Goal: Information Seeking & Learning: Learn about a topic

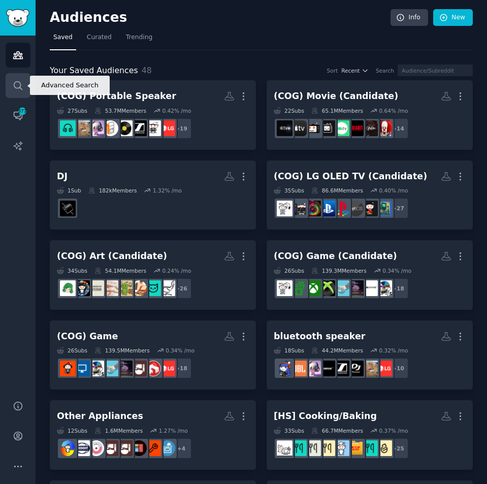
click at [27, 88] on link "Search" at bounding box center [18, 85] width 25 height 25
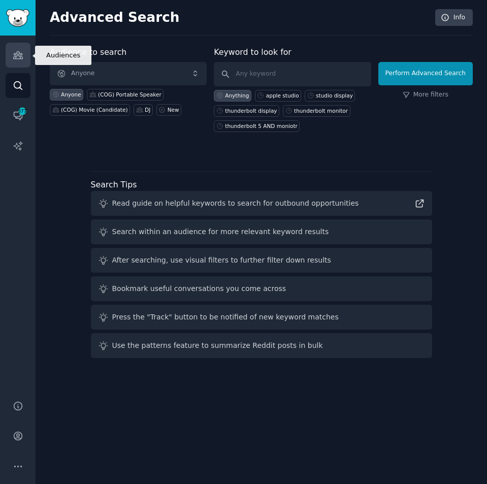
click at [27, 60] on link "Audiences" at bounding box center [18, 55] width 25 height 25
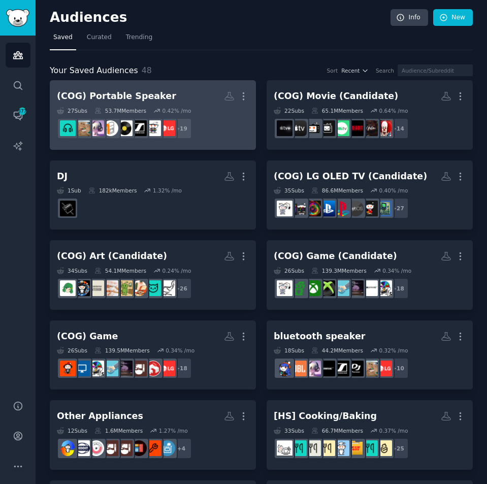
click at [104, 103] on h2 "(COG) Portable Speaker More" at bounding box center [153, 96] width 192 height 18
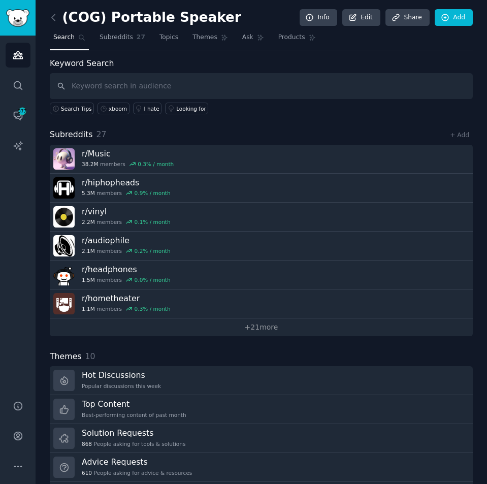
click at [183, 88] on input "text" at bounding box center [261, 86] width 423 height 26
click at [224, 82] on input "text" at bounding box center [261, 86] width 423 height 26
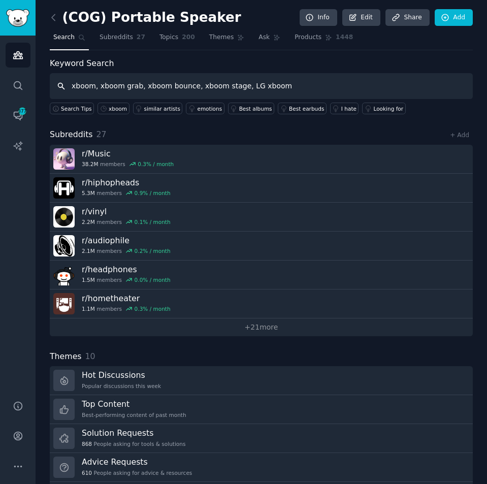
type input "xboom, xboom grab, xboom bounce, xboom stage, LG xboom"
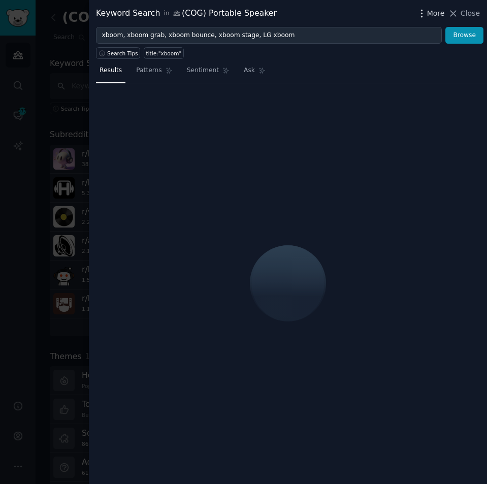
click at [433, 9] on span "More" at bounding box center [436, 13] width 18 height 11
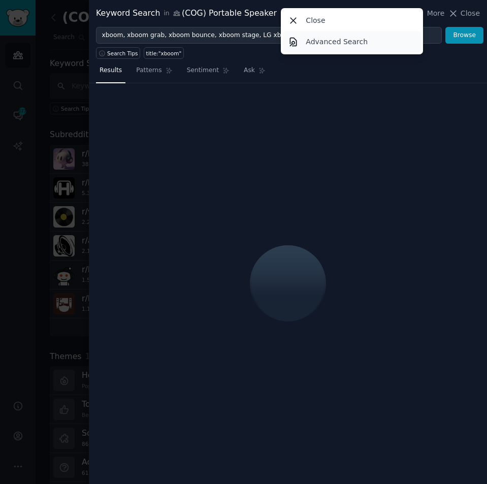
click at [367, 39] on link "Advanced Search" at bounding box center [352, 41] width 139 height 21
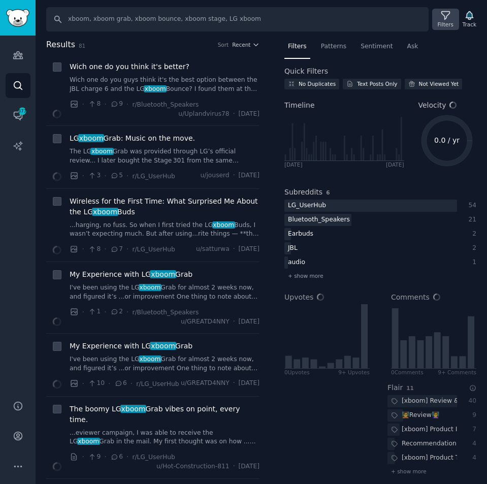
click at [446, 22] on div "Filters" at bounding box center [446, 24] width 16 height 7
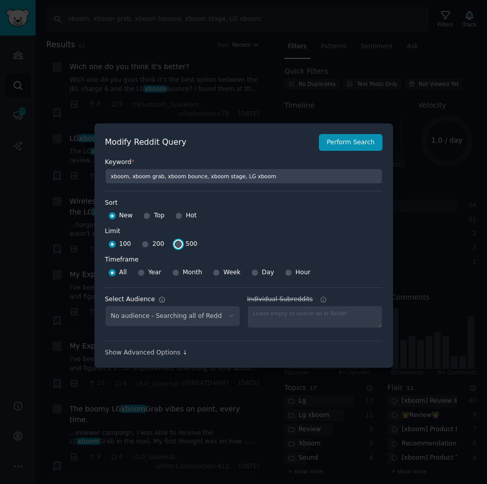
click at [175, 242] on input "500" at bounding box center [178, 244] width 7 height 7
radio input "true"
select select "447068d728"
click at [213, 273] on input "Week" at bounding box center [216, 272] width 7 height 7
radio input "true"
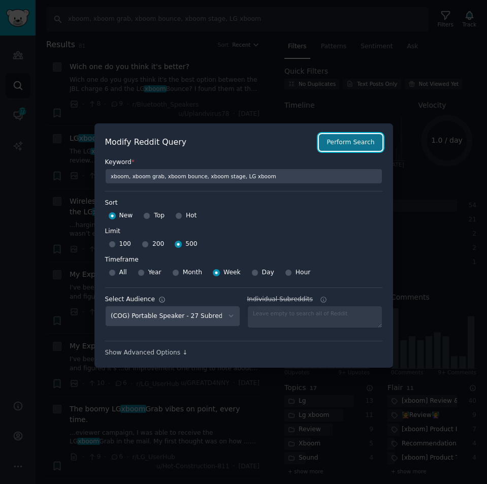
click at [350, 140] on button "Perform Search" at bounding box center [350, 142] width 63 height 17
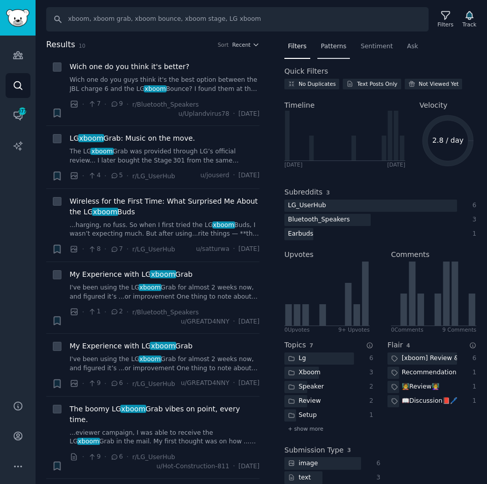
click at [327, 52] on div "Patterns" at bounding box center [333, 49] width 33 height 21
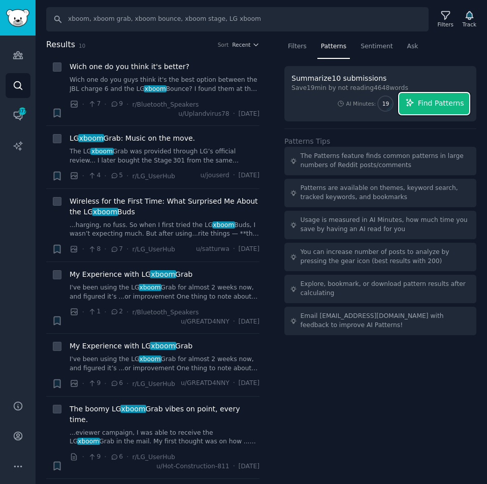
click at [450, 104] on span "Find Patterns" at bounding box center [441, 103] width 46 height 11
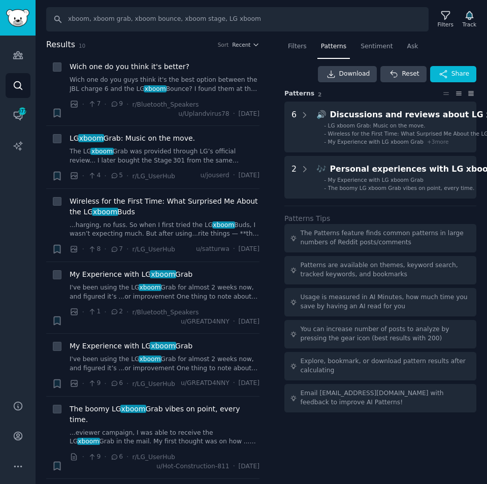
click at [468, 94] on icon at bounding box center [471, 93] width 11 height 7
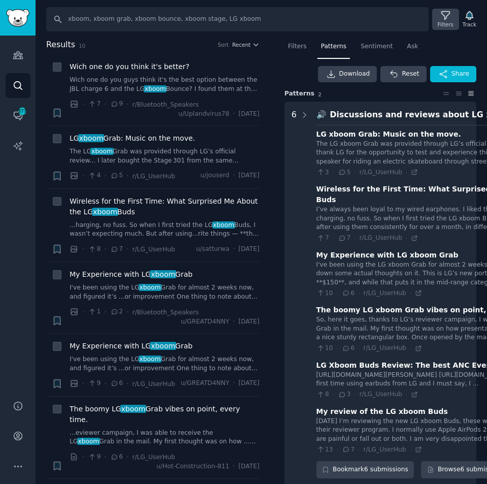
click at [449, 16] on icon at bounding box center [445, 16] width 8 height 8
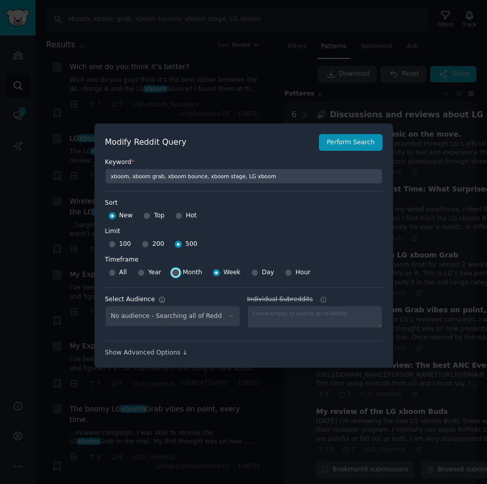
click at [174, 271] on input "Month" at bounding box center [175, 272] width 7 height 7
radio input "true"
select select "447068d728"
click at [350, 142] on button "Perform Search" at bounding box center [350, 142] width 63 height 17
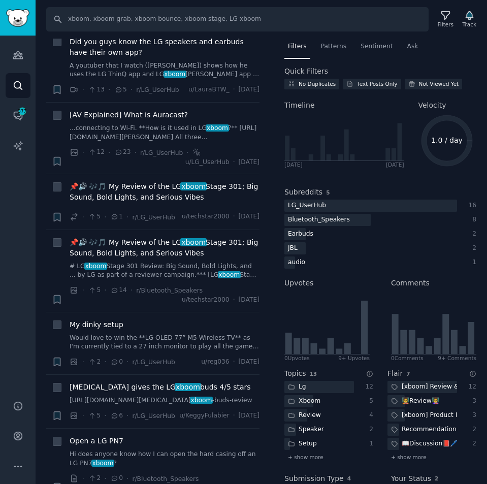
scroll to position [1067, 0]
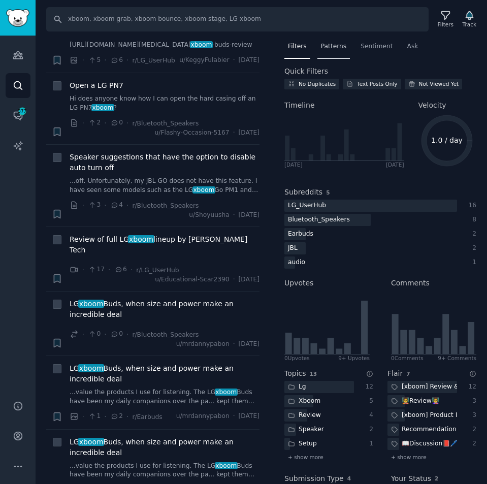
click at [329, 50] on span "Patterns" at bounding box center [333, 46] width 25 height 9
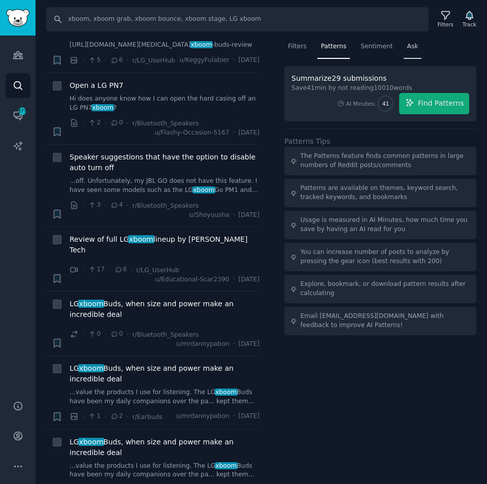
click at [410, 44] on div "Ask" at bounding box center [413, 49] width 18 height 21
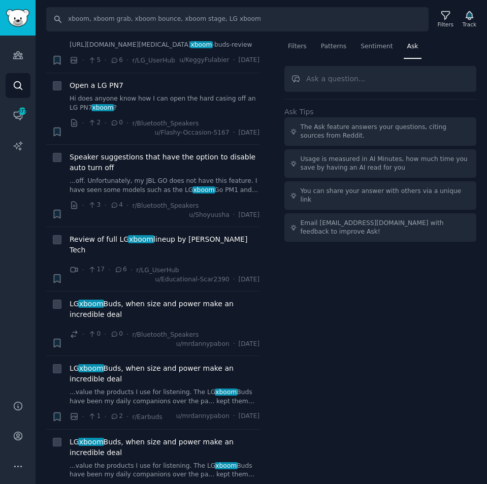
click at [387, 74] on input "text" at bounding box center [380, 79] width 192 height 26
type input "a"
type input "r"
drag, startPoint x: 387, startPoint y: 74, endPoint x: 394, endPoint y: 121, distance: 47.8
click at [400, 77] on input "find patterns for August" at bounding box center [380, 79] width 192 height 26
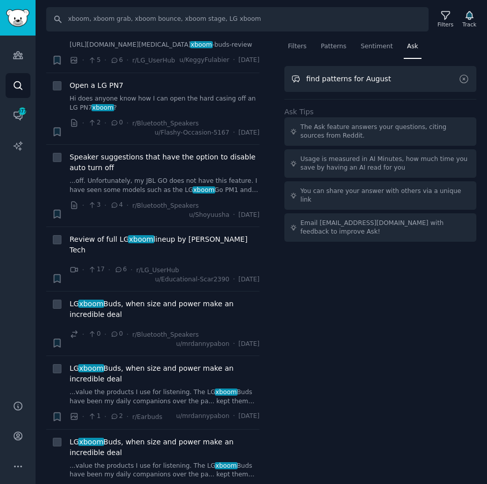
drag, startPoint x: 400, startPoint y: 77, endPoint x: 360, endPoint y: 77, distance: 40.1
click at [360, 77] on input "find patterns for August" at bounding box center [380, 79] width 192 height 26
click at [444, 81] on input "find patterns for posts uploaded during 8/" at bounding box center [380, 79] width 192 height 26
type input "find patterns for posts uploaded during August 4th~10th"
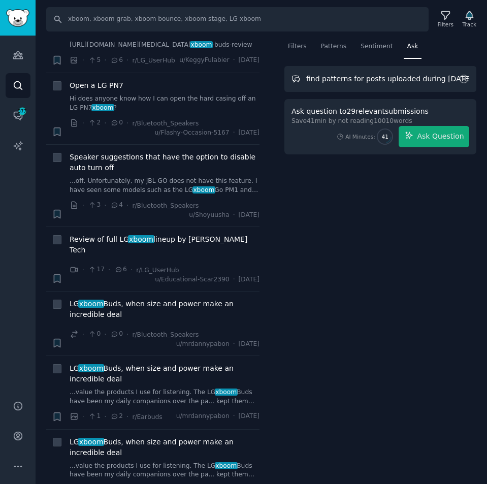
scroll to position [0, 0]
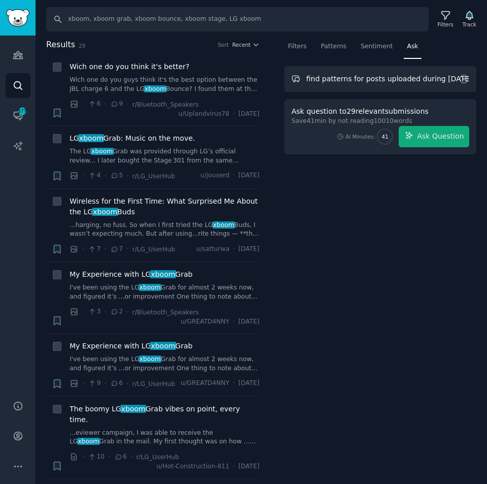
click at [430, 78] on input "find patterns for posts uploaded during August 4th~10th" at bounding box center [380, 79] width 192 height 26
click at [442, 136] on span "Ask Question" at bounding box center [440, 136] width 47 height 11
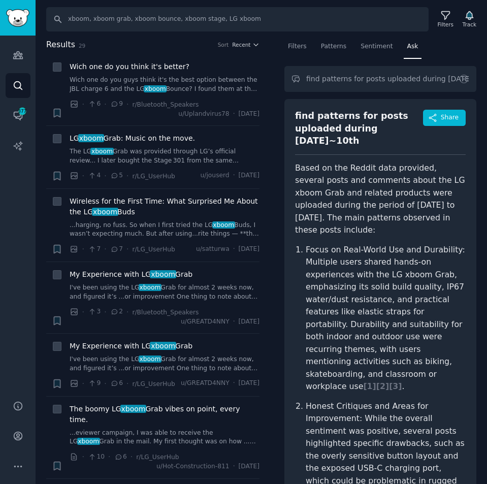
click at [395, 250] on p "Focus on Real-World Use and Durability: Multiple users shared hands-on experien…" at bounding box center [386, 318] width 160 height 149
click at [400, 244] on p "Focus on Real-World Use and Durability: Multiple users shared hands-on experien…" at bounding box center [386, 318] width 160 height 149
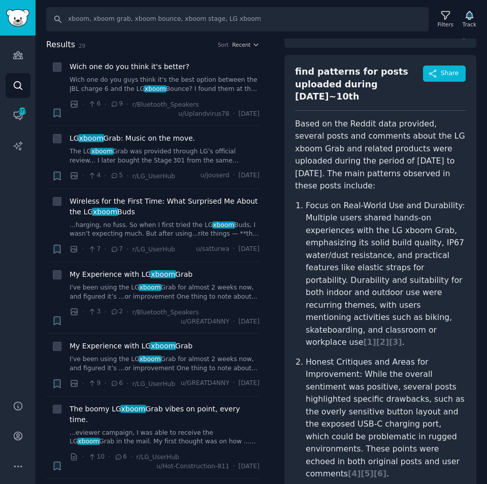
scroll to position [197, 0]
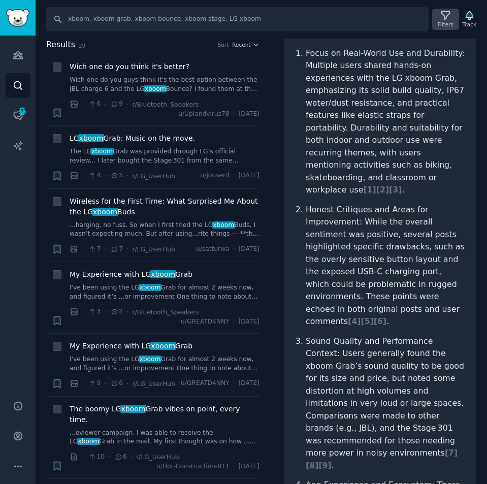
click at [446, 24] on div "Filters" at bounding box center [446, 24] width 16 height 7
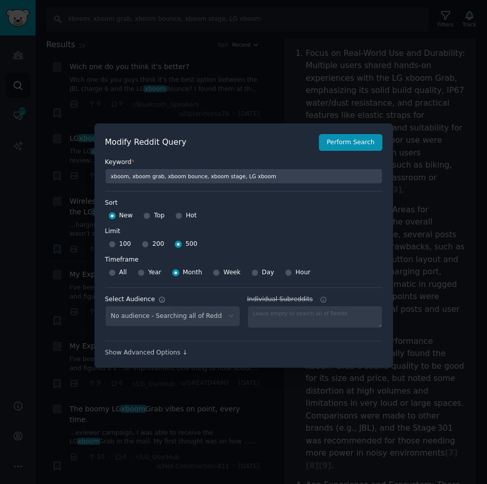
click at [216, 273] on div "Week" at bounding box center [227, 273] width 28 height 16
click at [213, 272] on input "Week" at bounding box center [216, 272] width 7 height 7
radio input "true"
click at [347, 141] on button "Perform Search" at bounding box center [350, 142] width 63 height 17
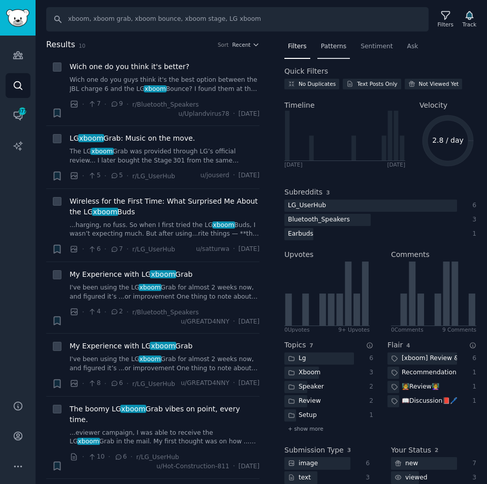
click at [335, 44] on span "Patterns" at bounding box center [333, 46] width 25 height 9
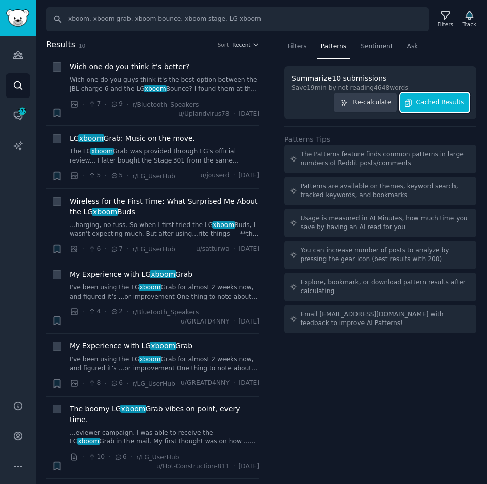
click at [444, 104] on span "Cached Results" at bounding box center [441, 102] width 48 height 9
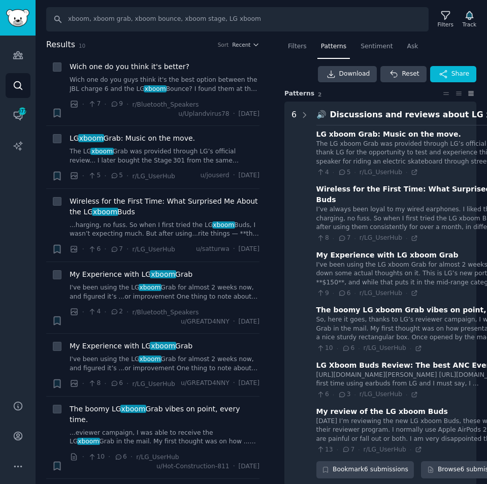
click at [308, 4] on div "Search xboom, xboom grab, xboom bounce, xboom stage, LG xboom Filters Track" at bounding box center [262, 15] width 452 height 31
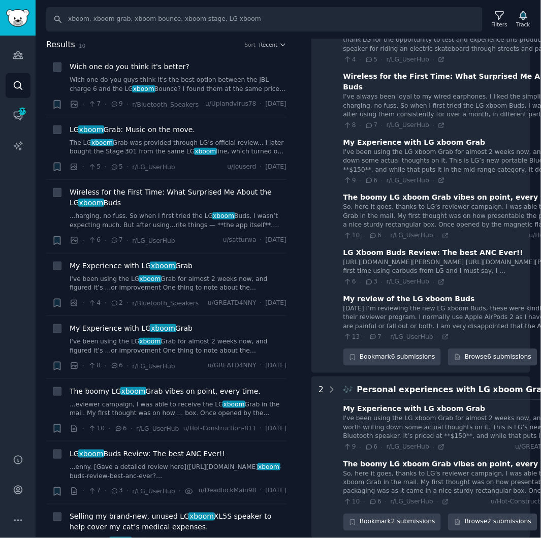
scroll to position [226, 0]
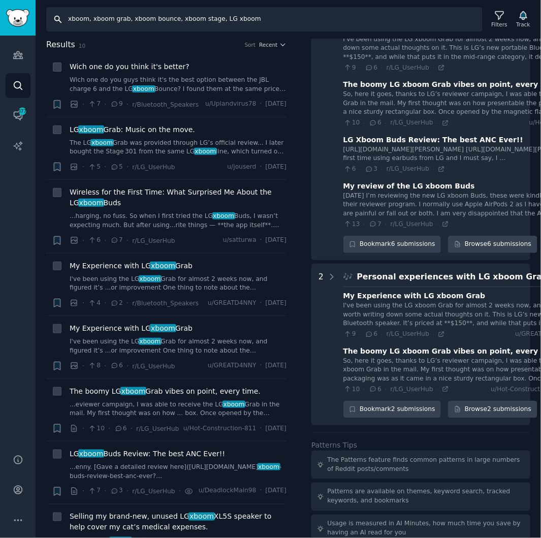
drag, startPoint x: 251, startPoint y: 18, endPoint x: 60, endPoint y: 24, distance: 191.1
click at [60, 24] on input "xboom, xboom grab, xboom bounce, xboom stage, LG xboom" at bounding box center [264, 19] width 436 height 24
type input "jbl charge 6, jbl flip 7, jbl partybox"
click at [487, 19] on icon at bounding box center [499, 15] width 11 height 11
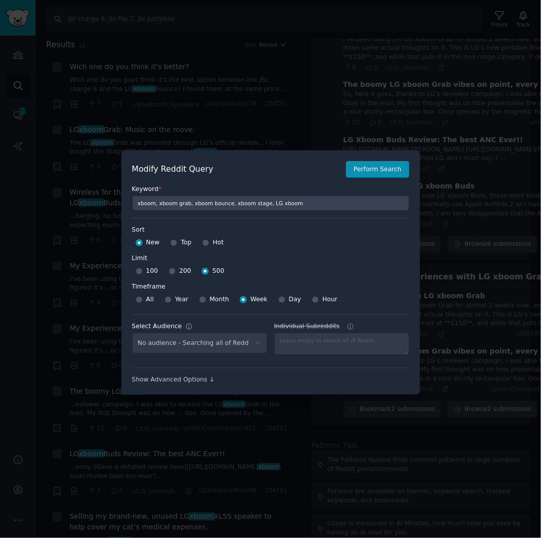
click at [257, 344] on div "No audience - Searching all of Reddit" at bounding box center [199, 343] width 135 height 21
select select "447068d728"
click at [253, 341] on select "No audience - Searching all of Reddit technologia - 840 Subreddits TEST2 - 882 …" at bounding box center [199, 343] width 135 height 21
click at [132, 333] on select "No audience - Searching all of Reddit technologia - 840 Subreddits TEST2 - 882 …" at bounding box center [199, 343] width 135 height 21
click at [383, 171] on button "Perform Search" at bounding box center [377, 169] width 63 height 17
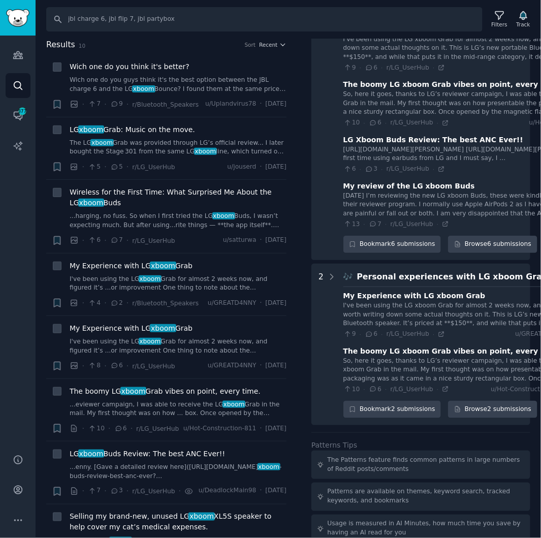
scroll to position [0, 0]
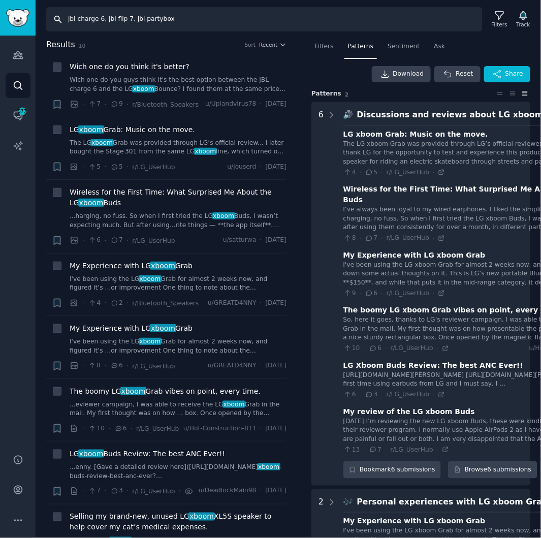
click at [282, 16] on input "jbl charge 6, jbl flip 7, jbl partybox" at bounding box center [264, 19] width 436 height 24
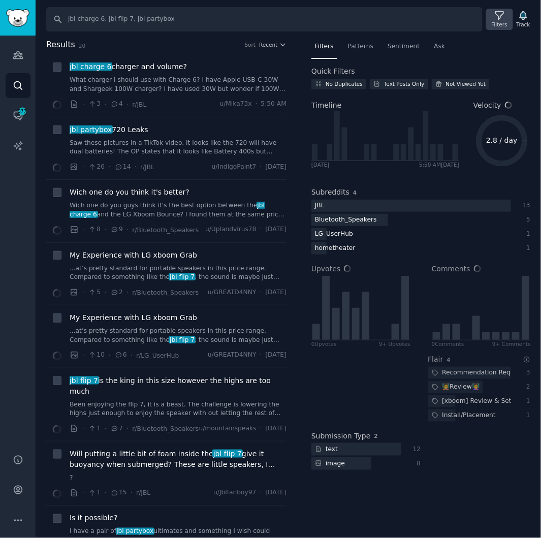
click at [487, 26] on div "Filters" at bounding box center [500, 24] width 16 height 7
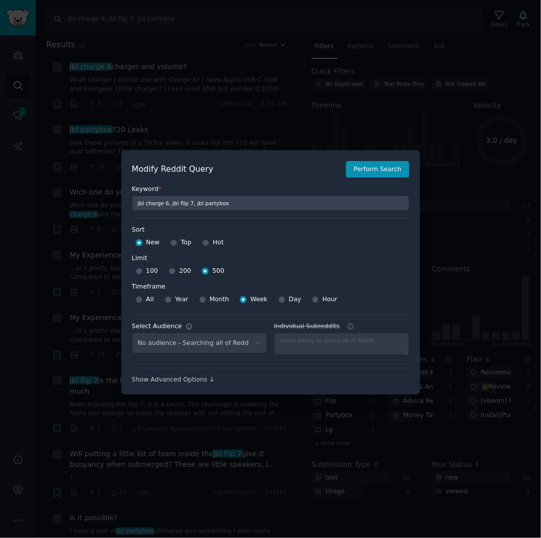
click at [254, 342] on div "No audience - Searching all of Reddit" at bounding box center [199, 343] width 135 height 21
click at [252, 340] on div "No audience - Searching all of Reddit" at bounding box center [199, 343] width 135 height 21
select select "447068d728"
click at [388, 168] on button "Perform Search" at bounding box center [377, 169] width 63 height 17
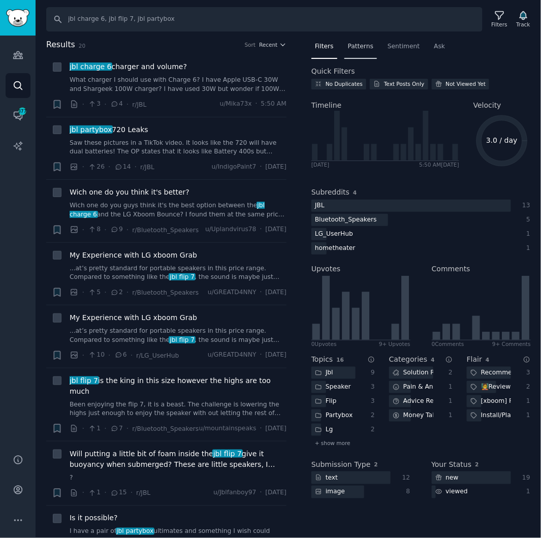
click at [351, 48] on span "Patterns" at bounding box center [360, 46] width 25 height 9
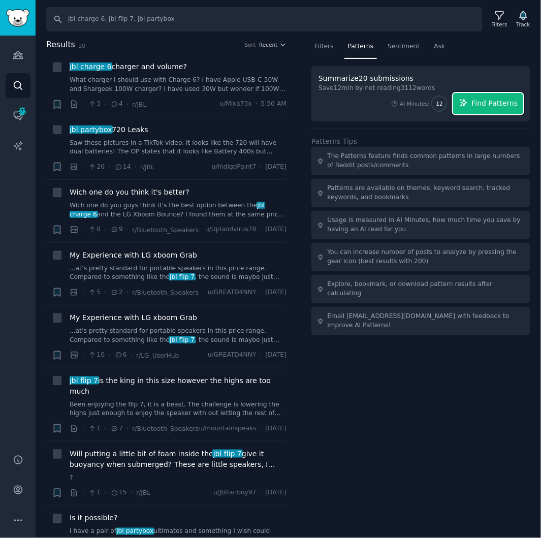
click at [487, 103] on span "Find Patterns" at bounding box center [495, 103] width 46 height 11
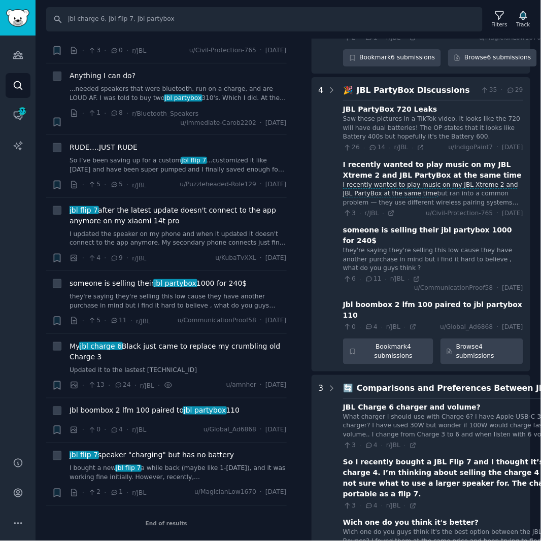
scroll to position [395, 0]
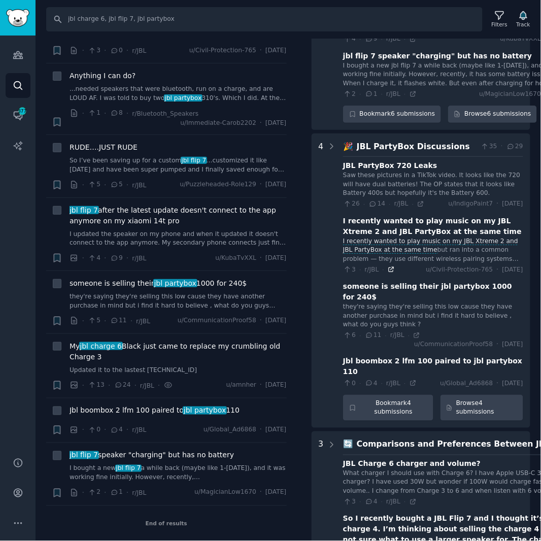
click at [389, 267] on icon at bounding box center [391, 269] width 7 height 7
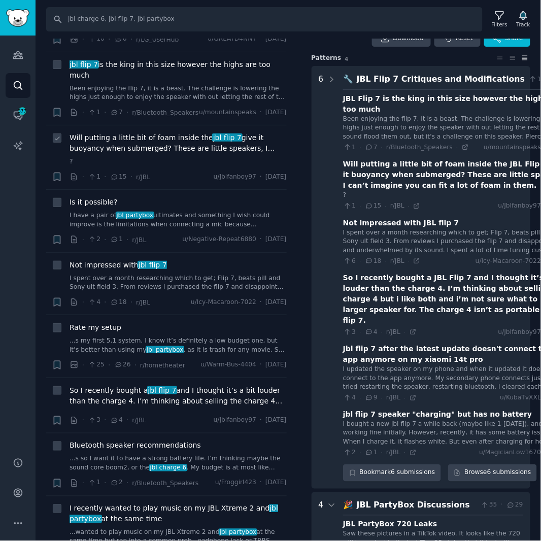
scroll to position [0, 0]
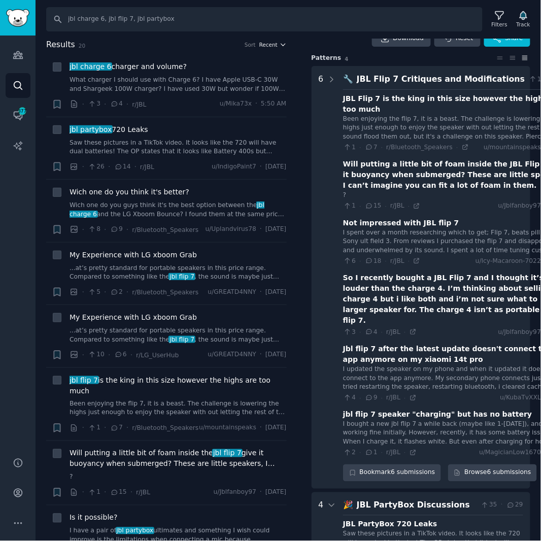
click at [280, 45] on icon "button" at bounding box center [283, 44] width 7 height 7
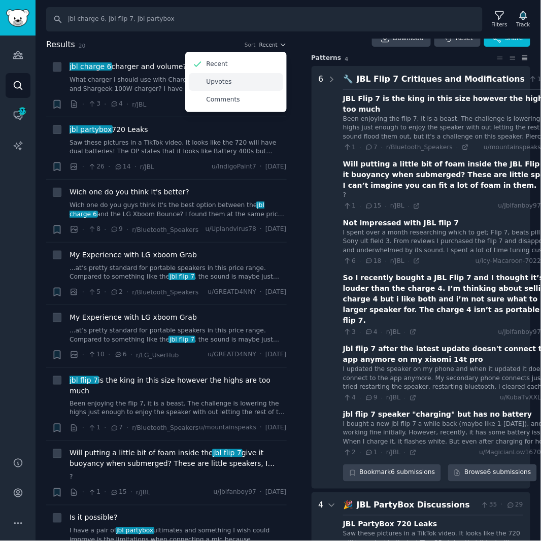
click at [237, 82] on div "Upvotes" at bounding box center [236, 82] width 94 height 18
